Goal: Task Accomplishment & Management: Complete application form

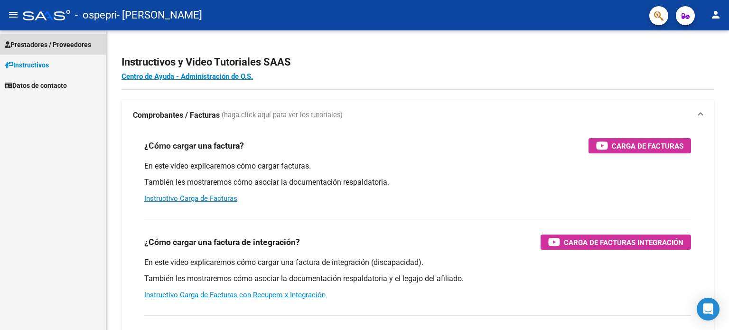
click at [91, 45] on span "Prestadores / Proveedores" at bounding box center [48, 44] width 86 height 10
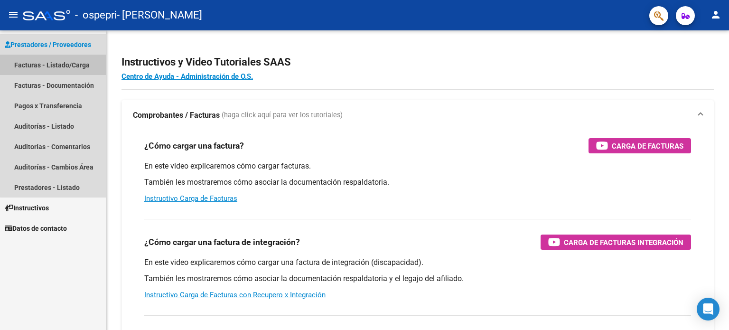
click at [84, 66] on link "Facturas - Listado/Carga" at bounding box center [53, 65] width 106 height 20
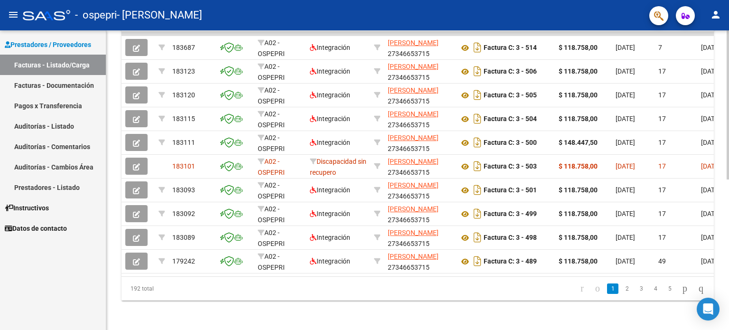
scroll to position [303, 0]
click at [723, 226] on div "Video tutorial PRESTADORES -> Listado de CPBTs Emitidos por Prestadores / Prove…" at bounding box center [418, 31] width 625 height 597
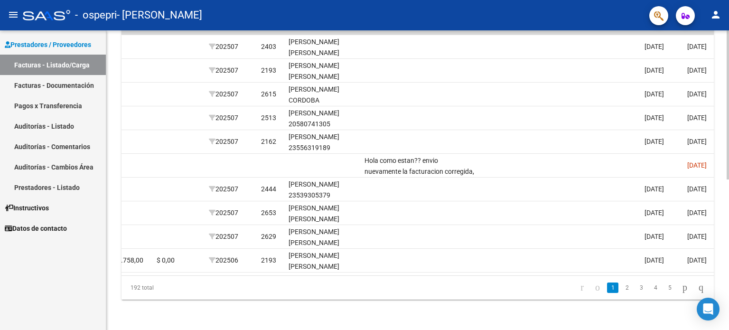
scroll to position [0, 1132]
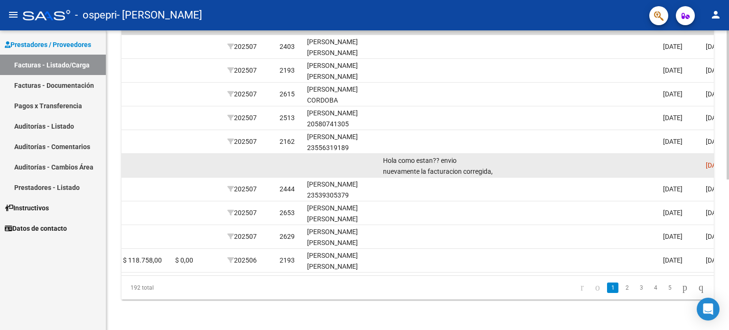
click at [492, 155] on div "Hola como estan?? envio nuevamente la facturacion corregida, mas la nota de cre…" at bounding box center [438, 165] width 111 height 20
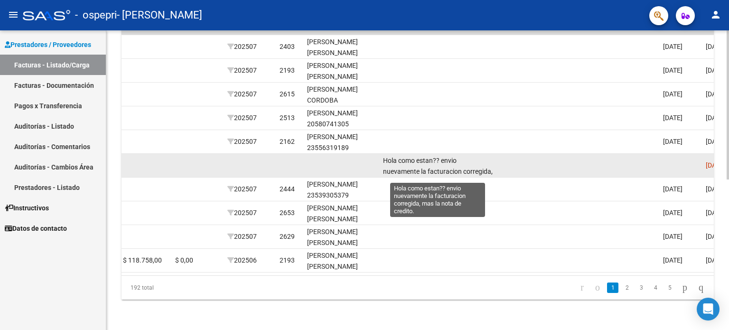
click at [456, 157] on span "Hola como estan?? envio nuevamente la facturacion corregida, mas la nota de cre…" at bounding box center [438, 171] width 110 height 29
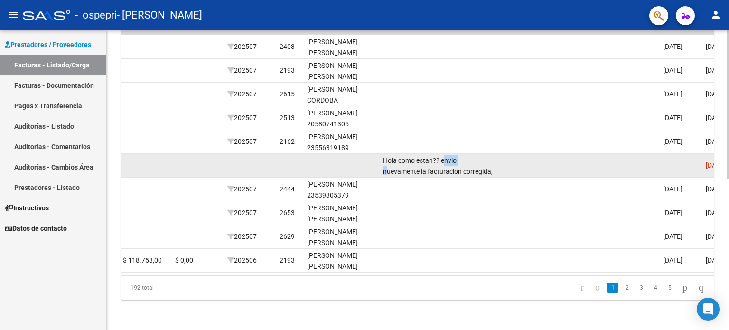
click at [456, 157] on span "Hola como estan?? envio nuevamente la facturacion corregida, mas la nota de cre…" at bounding box center [438, 171] width 110 height 29
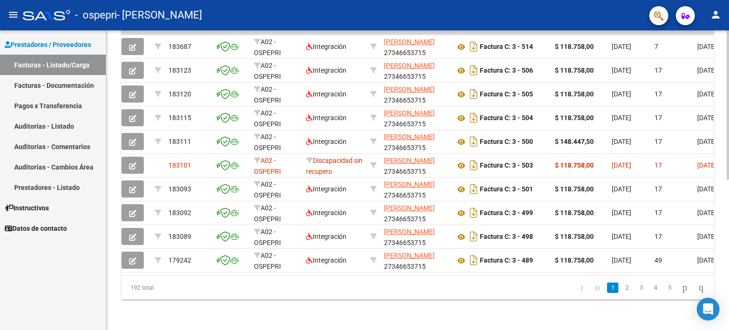
scroll to position [0, 0]
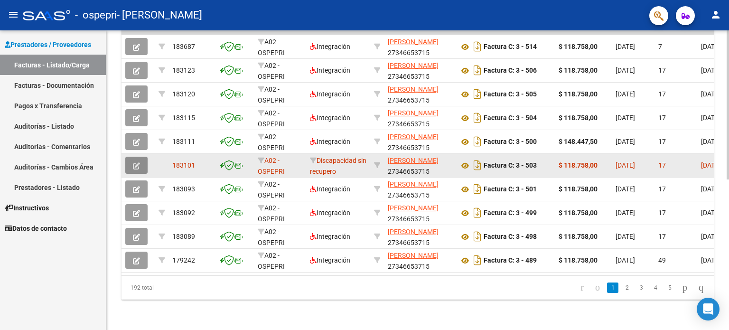
click at [137, 162] on icon "button" at bounding box center [136, 165] width 7 height 7
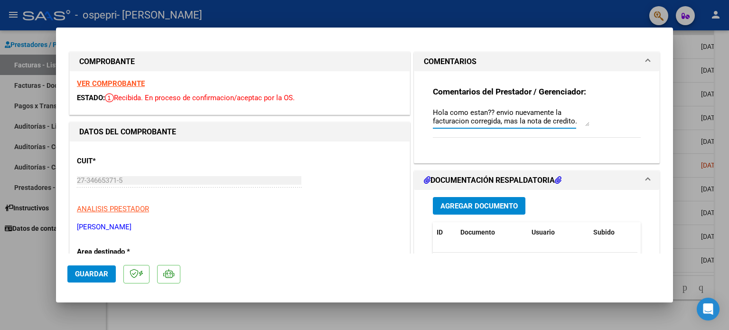
click at [564, 115] on textarea "Hola como estan?? envio nuevamente la facturacion corregida, mas la nota de cre…" at bounding box center [511, 116] width 157 height 19
click at [585, 115] on textarea "Hola como estan?? envio nuevamente la facturacion corregida, mas la nota de cre…" at bounding box center [511, 116] width 157 height 19
click at [596, 123] on div "Comentarios del Prestador / Gerenciador: Hola como estan?? envio nuevamente la …" at bounding box center [537, 116] width 208 height 61
click at [683, 44] on div at bounding box center [364, 165] width 729 height 330
type input "$ 0,00"
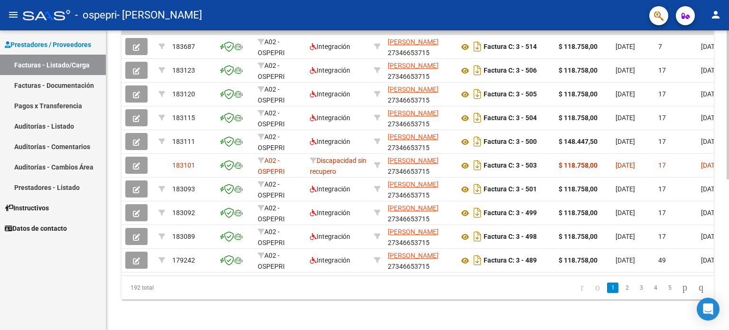
drag, startPoint x: 725, startPoint y: 208, endPoint x: 720, endPoint y: 172, distance: 35.9
click at [720, 172] on div "Video tutorial PRESTADORES -> Listado de CPBTs Emitidos por Prestadores / Prove…" at bounding box center [417, 31] width 623 height 597
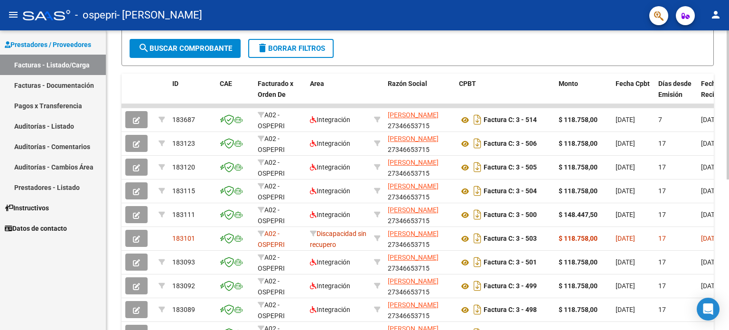
scroll to position [226, 0]
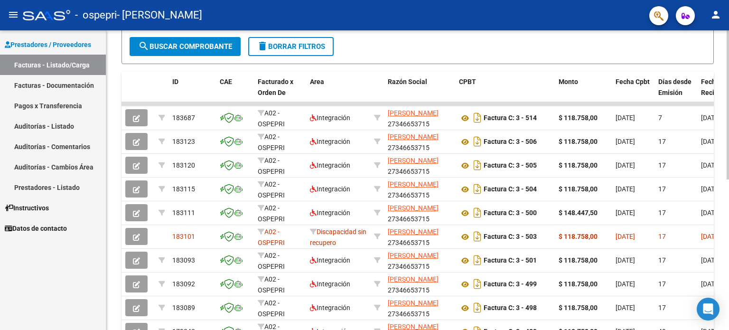
click at [729, 159] on div at bounding box center [728, 219] width 2 height 149
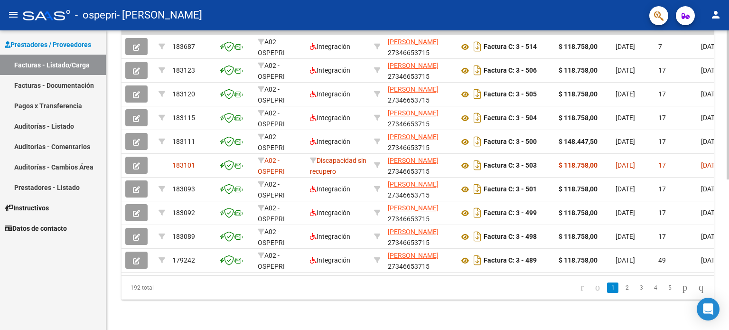
scroll to position [303, 0]
click at [729, 262] on div at bounding box center [728, 255] width 2 height 149
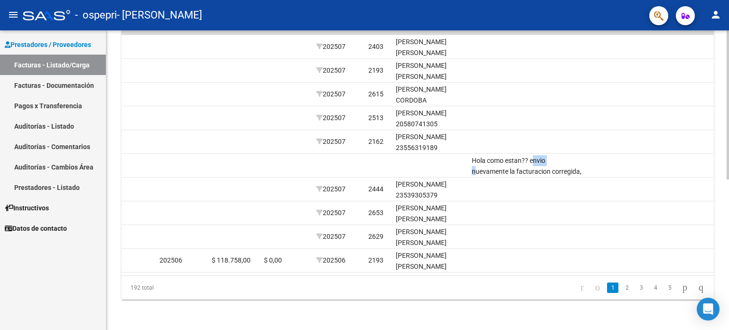
scroll to position [0, 1050]
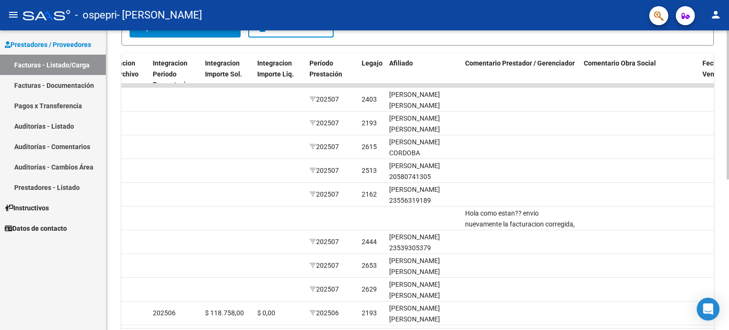
click at [580, 247] on div "Video tutorial PRESTADORES -> Listado de CPBTs Emitidos por Prestadores / Prove…" at bounding box center [418, 84] width 625 height 597
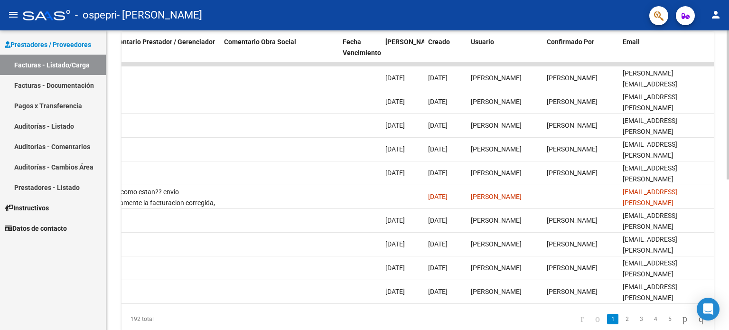
scroll to position [260, 0]
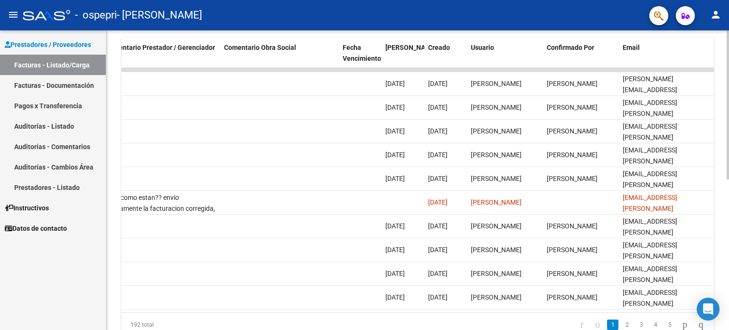
click at [729, 191] on div at bounding box center [728, 236] width 2 height 149
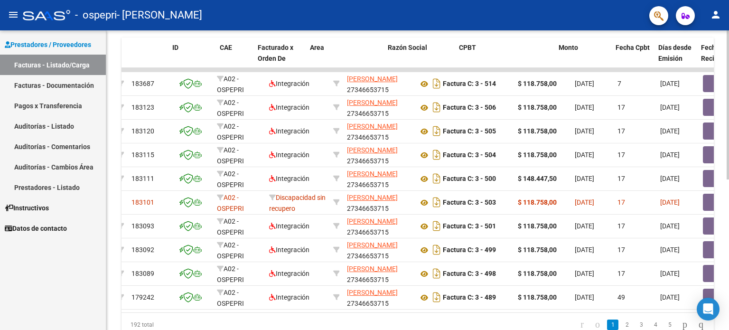
scroll to position [0, 0]
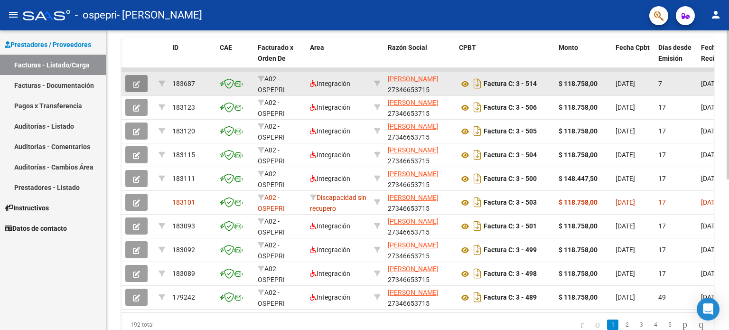
click at [134, 81] on icon "button" at bounding box center [136, 84] width 7 height 7
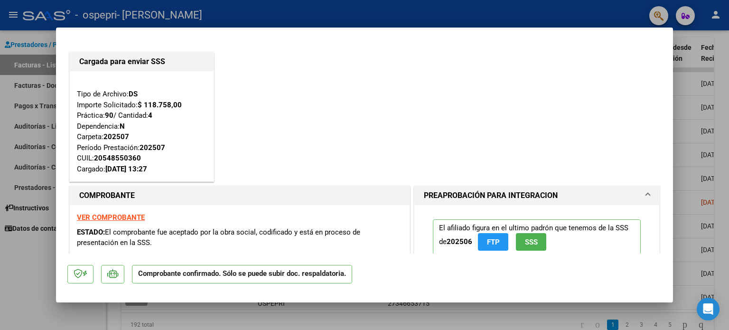
click at [575, 17] on div at bounding box center [364, 165] width 729 height 330
type input "$ 0,00"
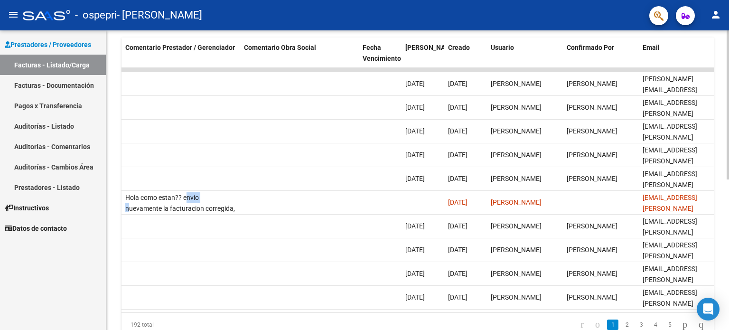
scroll to position [0, 1410]
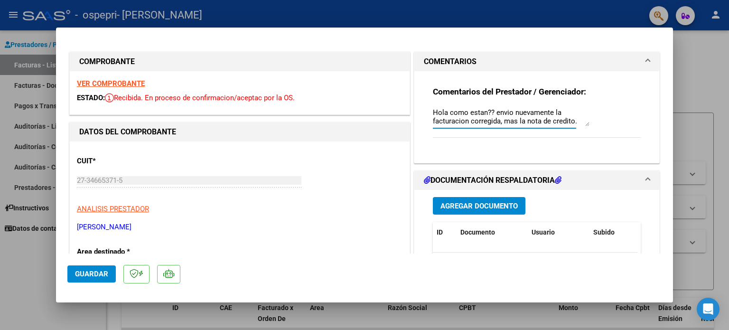
click at [574, 117] on textarea "Hola como estan?? envio nuevamente la facturacion corregida, mas la nota de cre…" at bounding box center [511, 116] width 157 height 19
click at [698, 62] on div at bounding box center [364, 165] width 729 height 330
type input "$ 0,00"
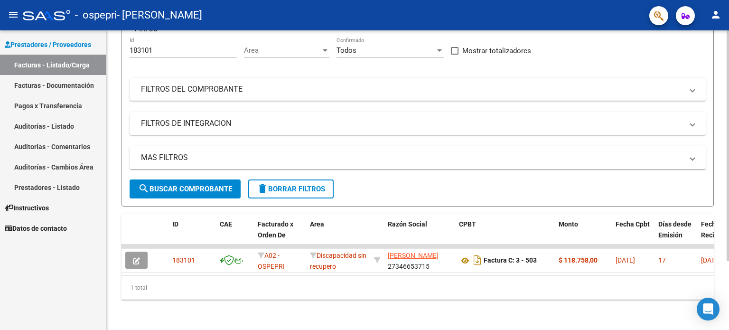
scroll to position [89, 0]
click at [728, 294] on div at bounding box center [728, 214] width 2 height 231
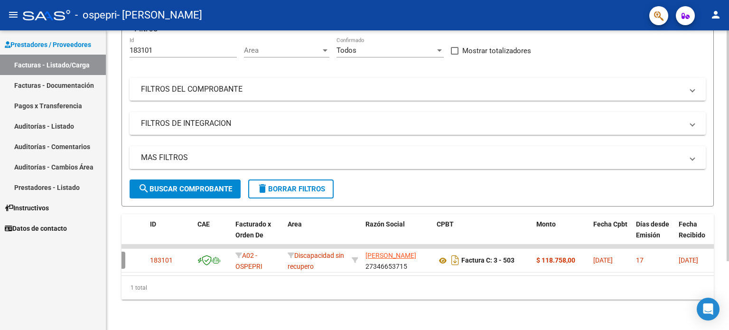
scroll to position [0, 0]
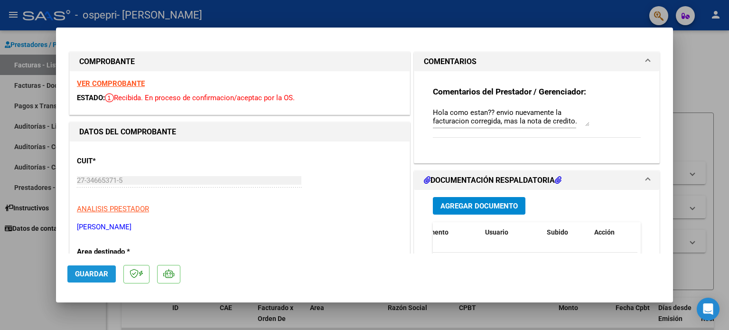
click at [74, 274] on button "Guardar" at bounding box center [91, 273] width 48 height 17
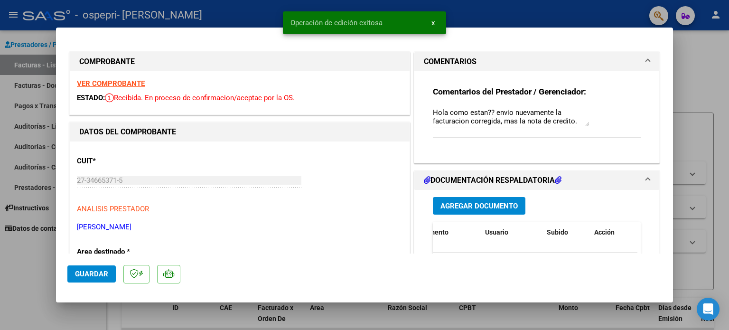
click at [708, 86] on div at bounding box center [364, 165] width 729 height 330
type input "$ 0,00"
